Goal: Transaction & Acquisition: Purchase product/service

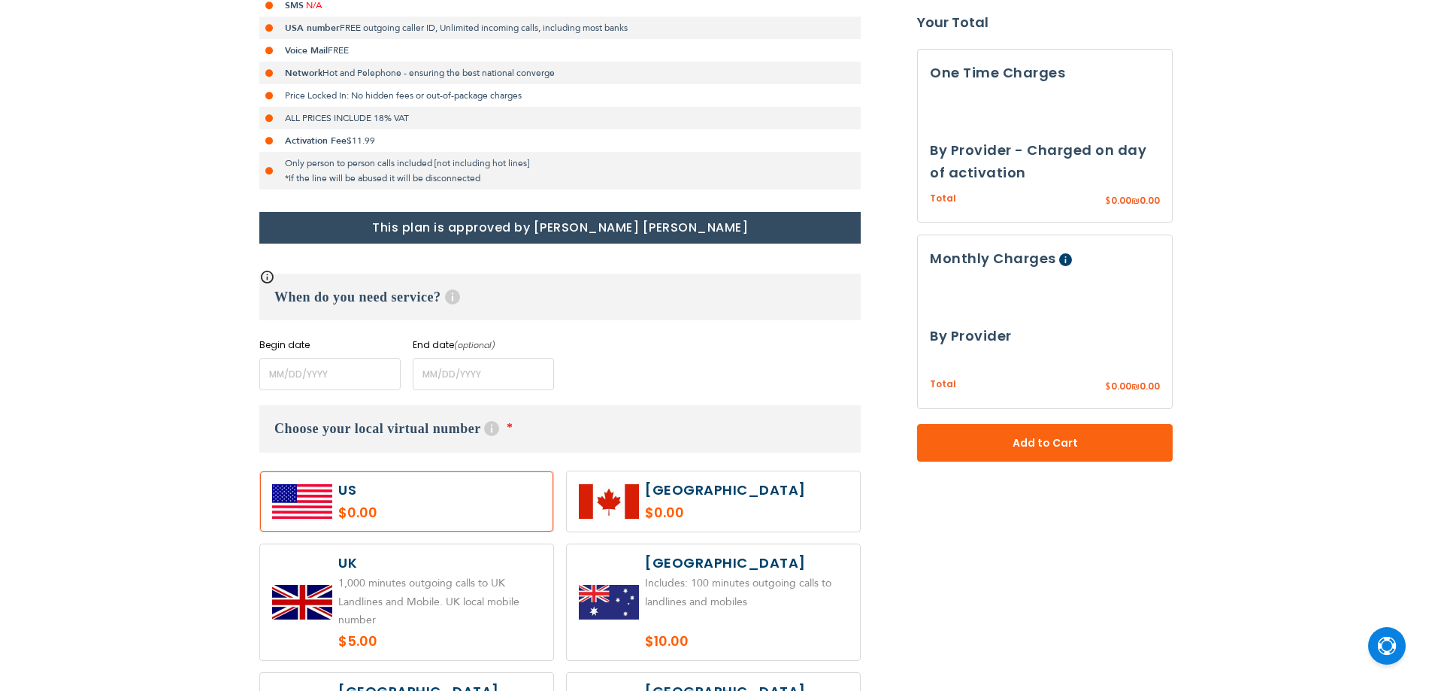
scroll to position [376, 0]
click at [343, 377] on input "name" at bounding box center [329, 373] width 141 height 32
click at [450, 373] on input "name" at bounding box center [483, 373] width 141 height 32
click at [344, 374] on input "name" at bounding box center [329, 373] width 141 height 32
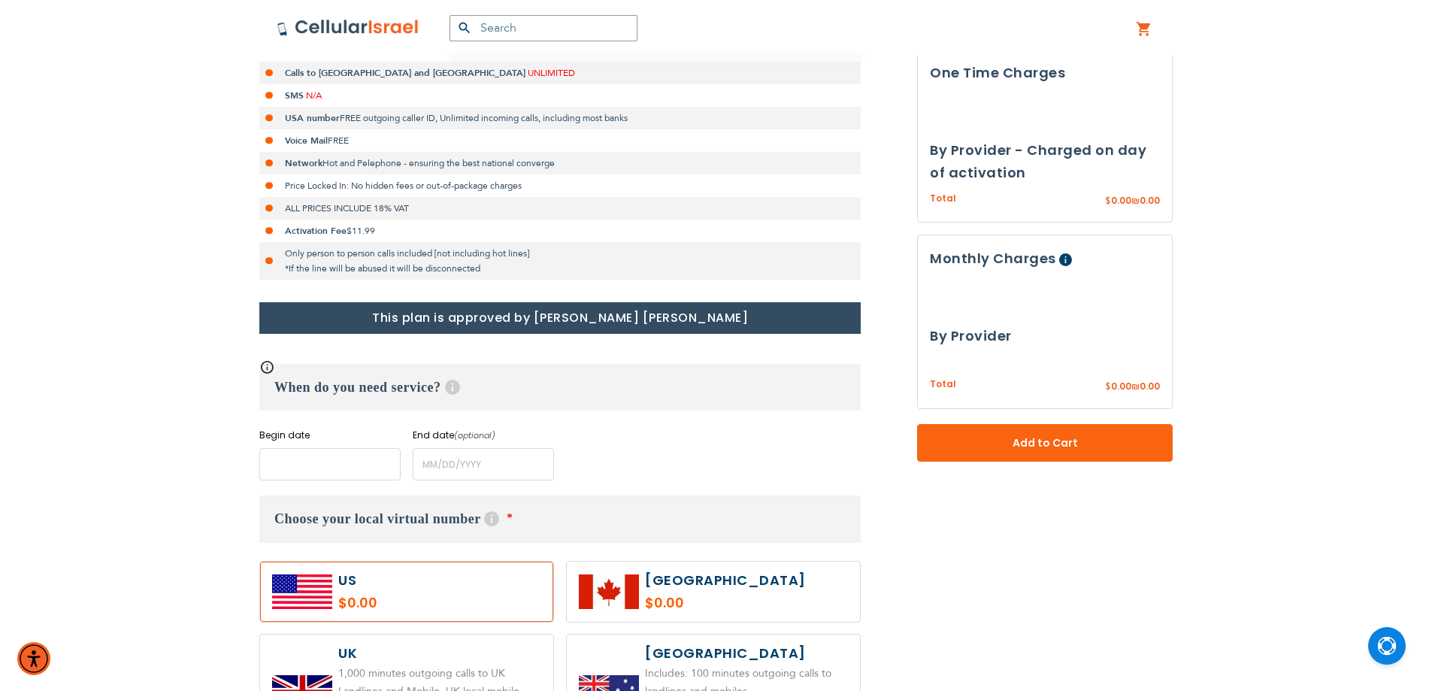
scroll to position [466, 0]
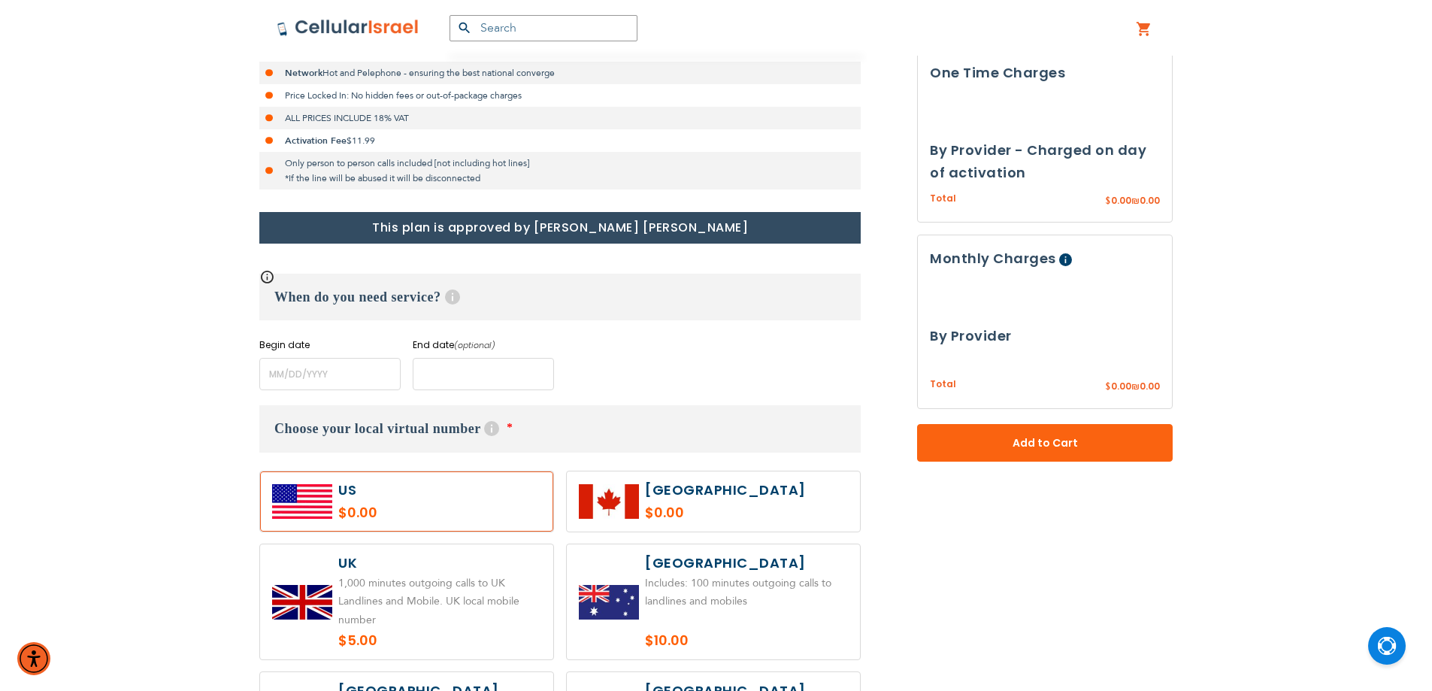
click at [507, 376] on input "name" at bounding box center [483, 374] width 141 height 32
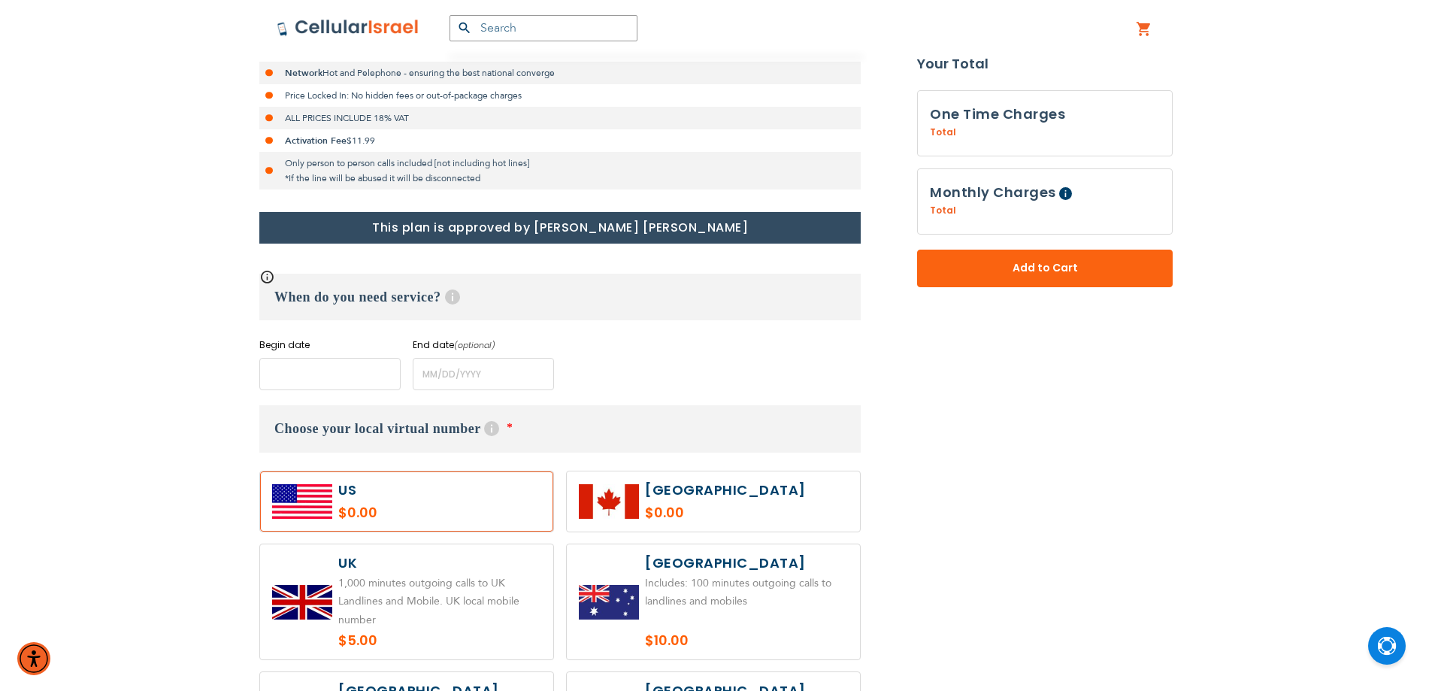
click at [321, 376] on input "name" at bounding box center [329, 374] width 141 height 32
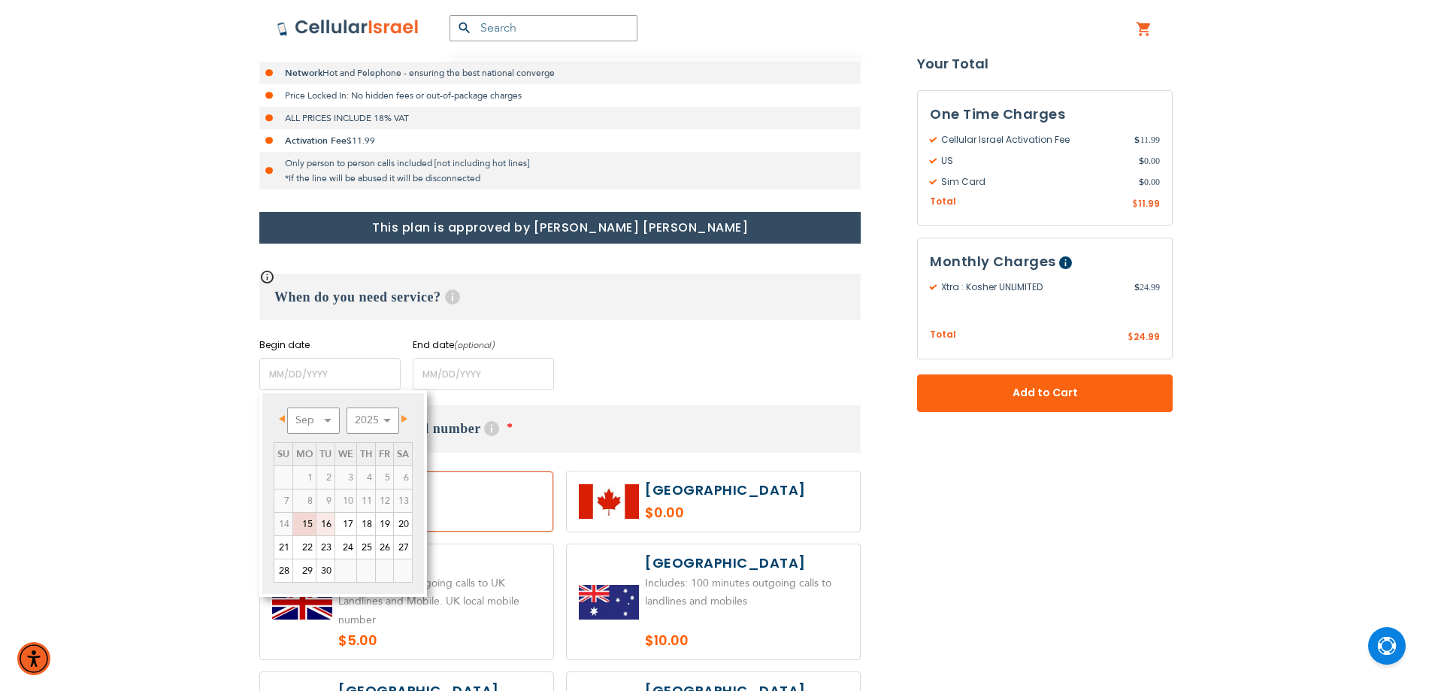
click at [324, 516] on link "16" at bounding box center [325, 524] width 18 height 23
type input "[DATE]"
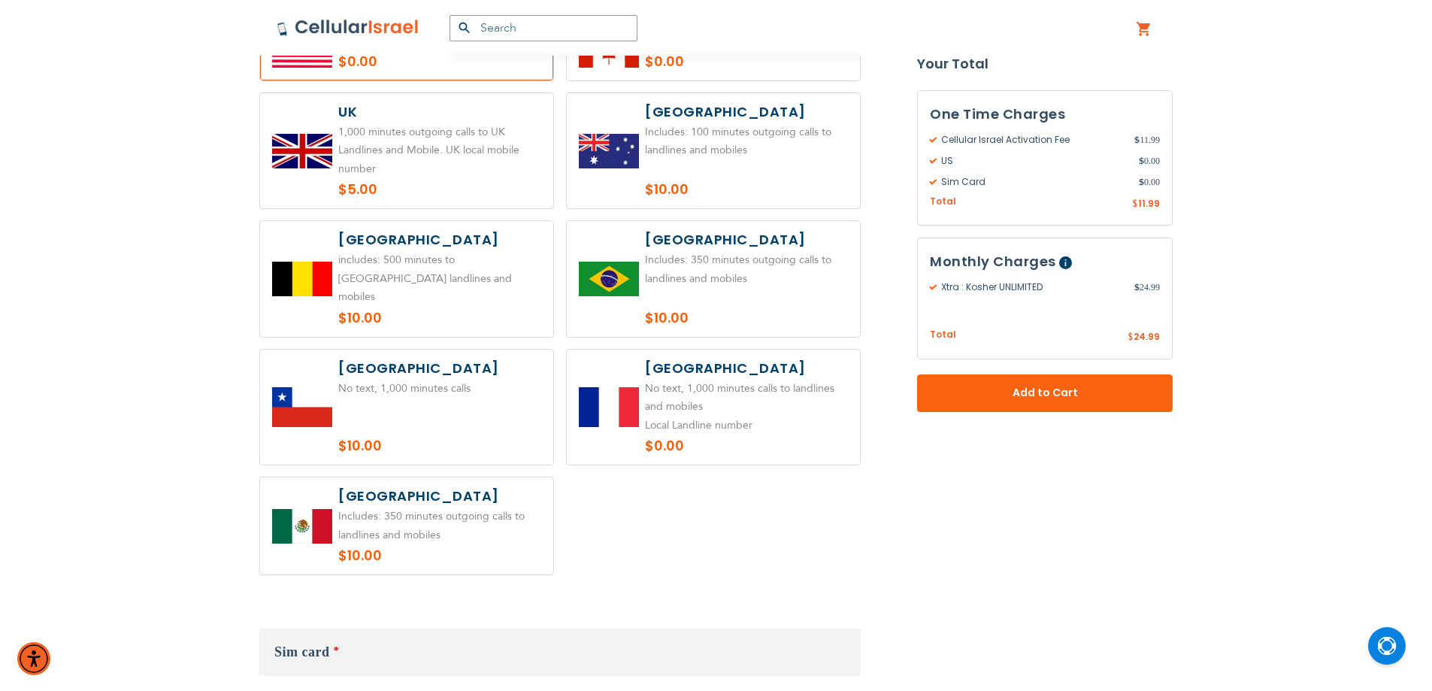
scroll to position [1293, 0]
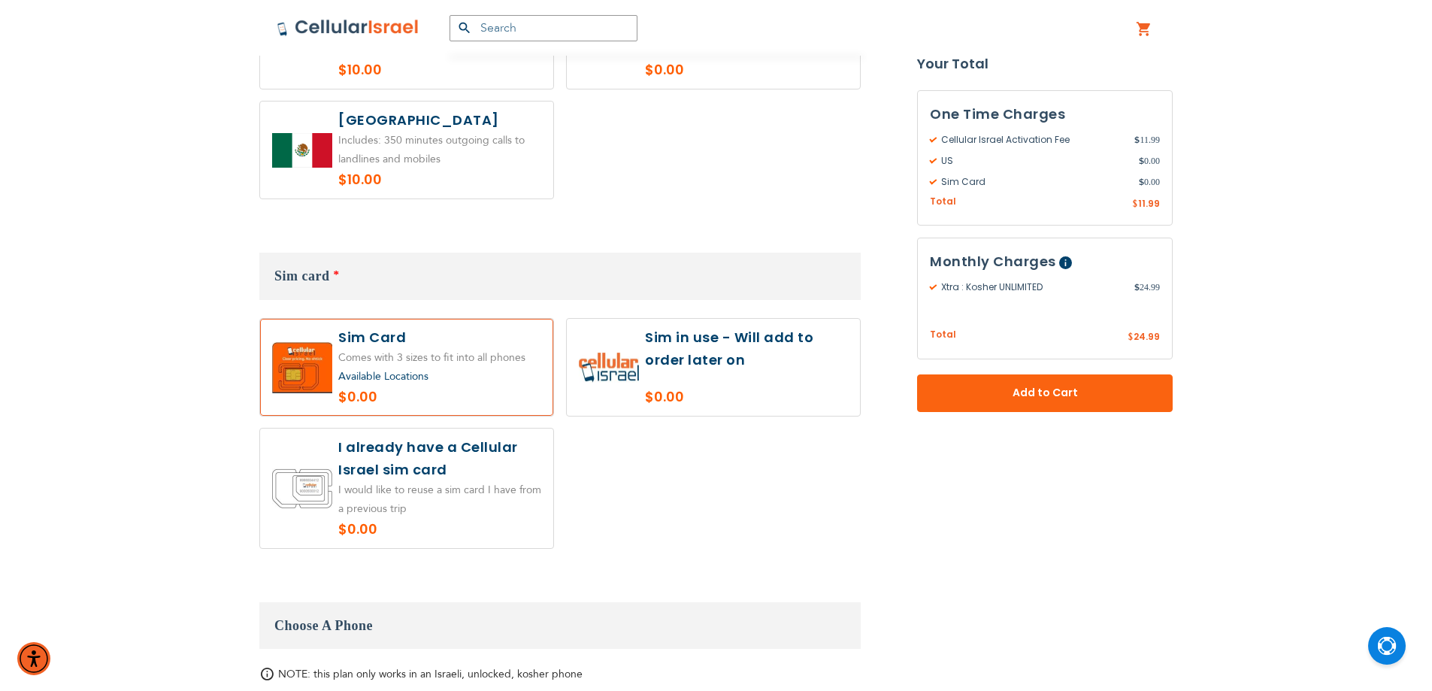
click at [760, 338] on label at bounding box center [713, 367] width 293 height 97
radio input "true"
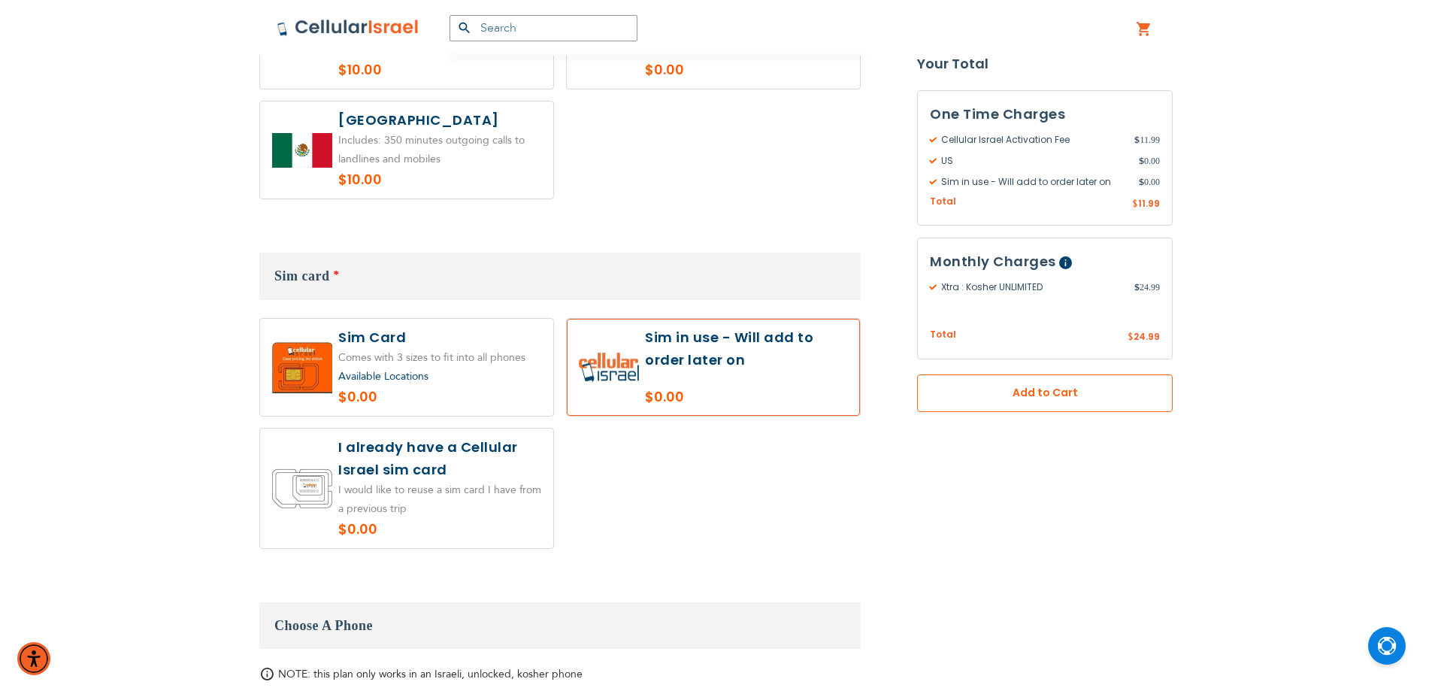
click at [1061, 398] on span "Add to Cart" at bounding box center [1045, 394] width 156 height 16
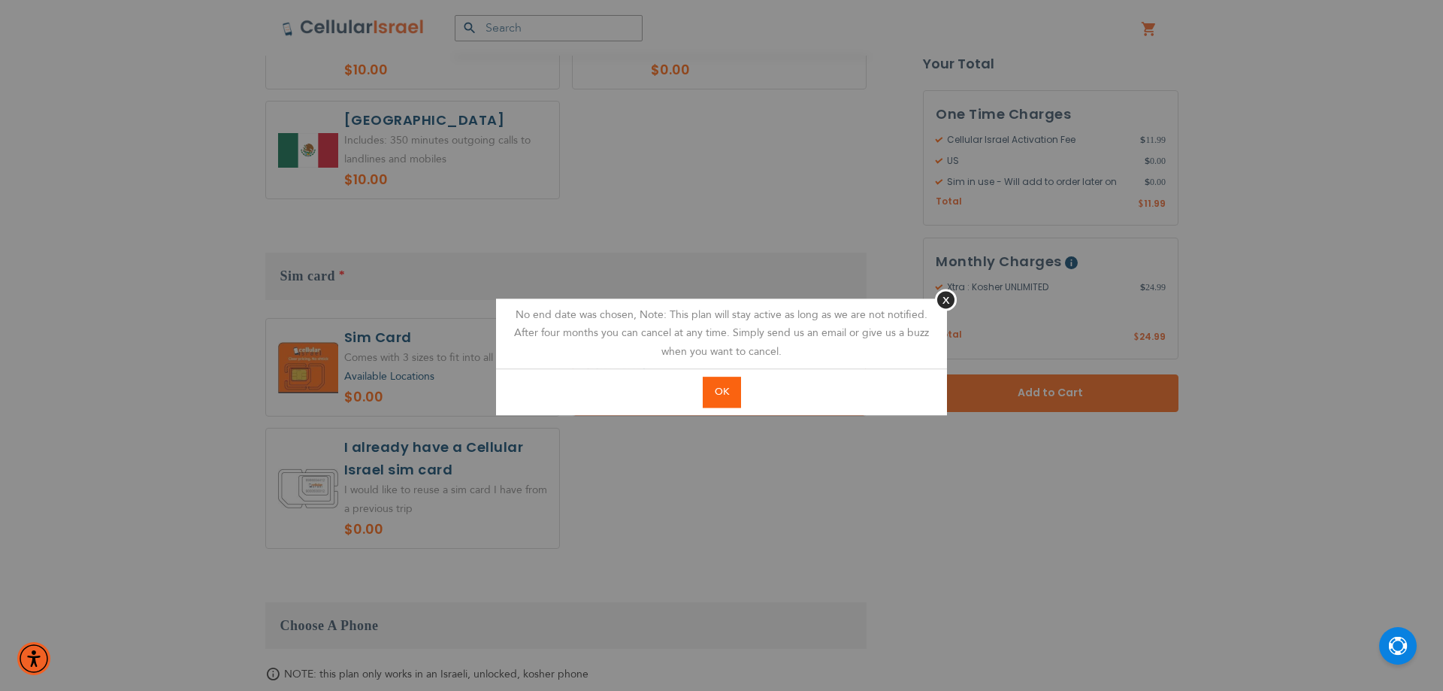
click at [731, 392] on button "OK" at bounding box center [722, 392] width 38 height 31
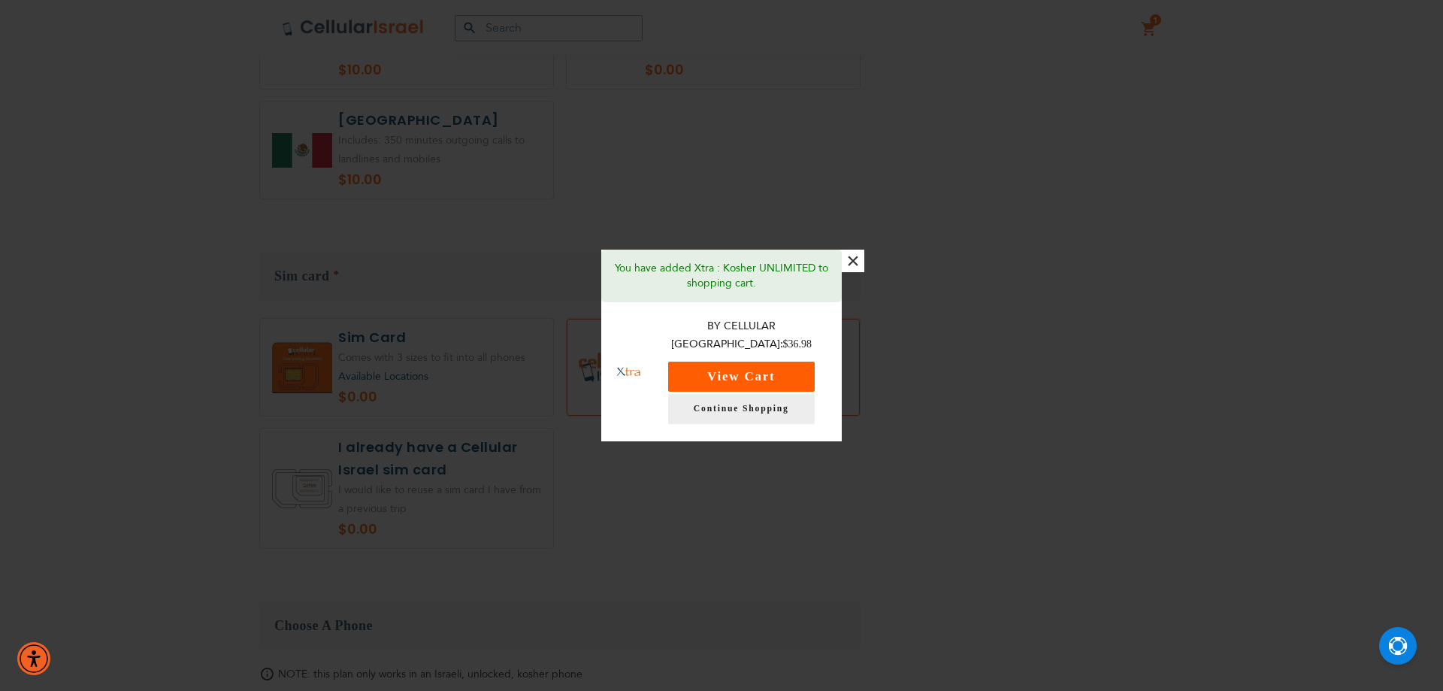
click at [726, 370] on button "View Cart" at bounding box center [741, 377] width 147 height 30
